Goal: Task Accomplishment & Management: Manage account settings

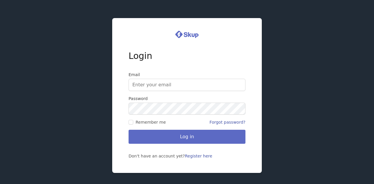
click at [136, 86] on input "Email" at bounding box center [187, 85] width 117 height 12
type input "[EMAIL_ADDRESS][DOMAIN_NAME]"
click at [133, 124] on label "Remember me" at bounding box center [158, 123] width 58 height 6
click at [133, 124] on input "Remember me" at bounding box center [131, 122] width 5 height 5
checkbox input "true"
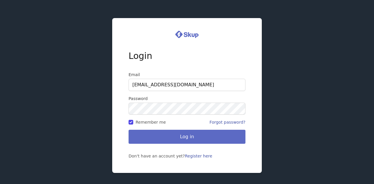
click at [184, 137] on button "Log in" at bounding box center [187, 137] width 117 height 14
